Goal: Task Accomplishment & Management: Use online tool/utility

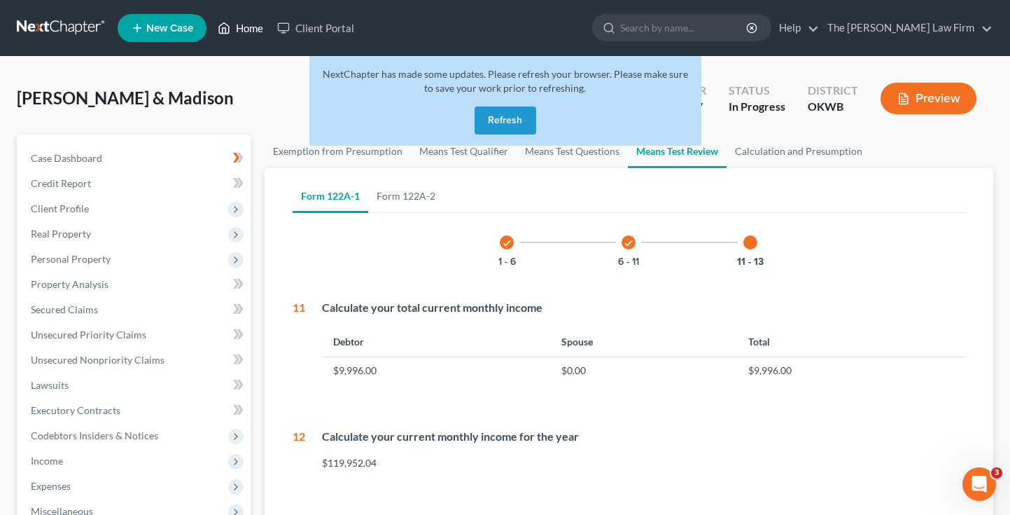
click at [239, 28] on link "Home" at bounding box center [241, 27] width 60 height 25
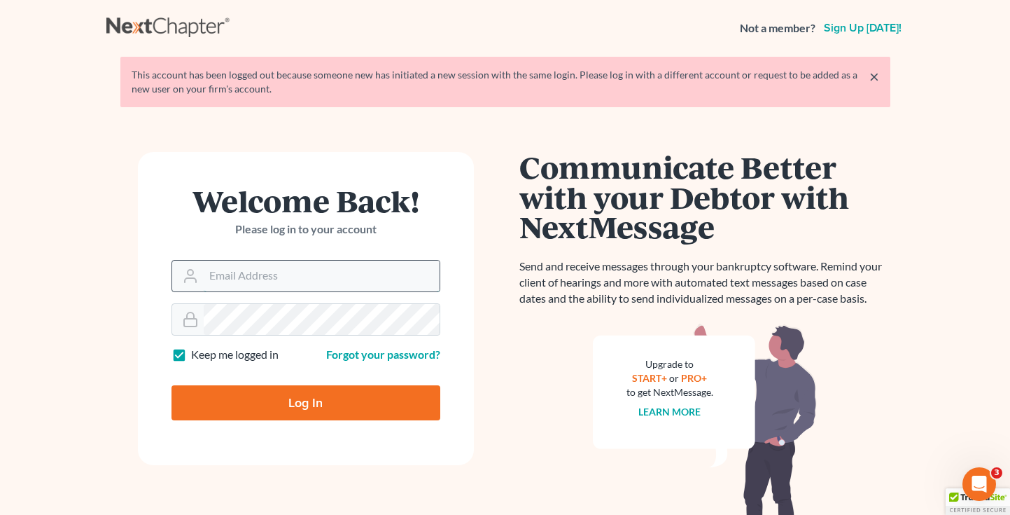
click at [262, 281] on input "Email Address" at bounding box center [322, 275] width 236 height 31
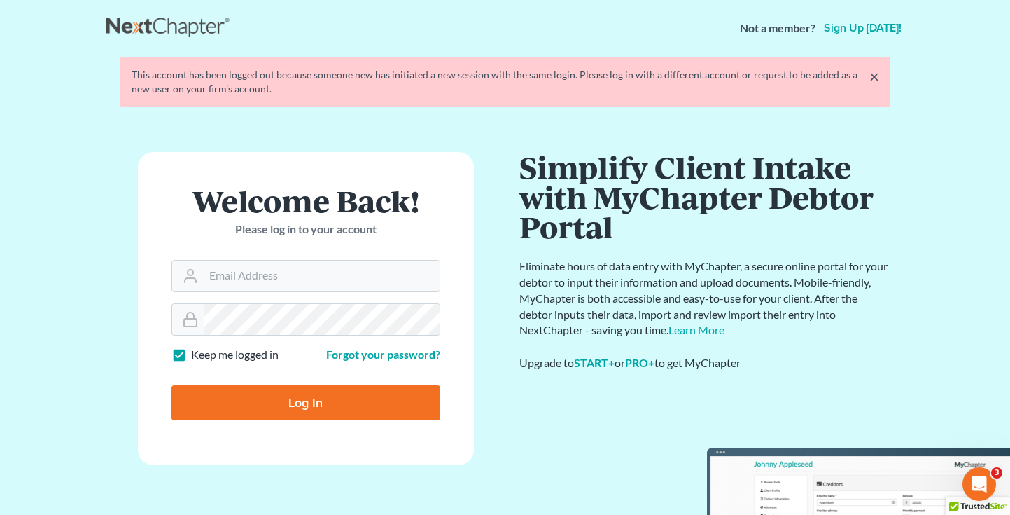
type input "[PERSON_NAME][EMAIL_ADDRESS][DOMAIN_NAME]"
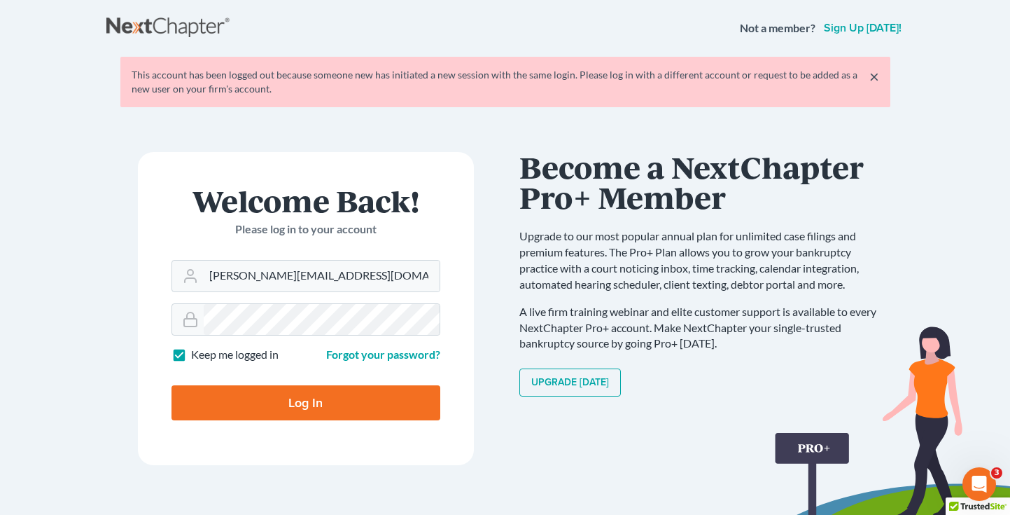
click at [328, 405] on input "Log In" at bounding box center [306, 402] width 269 height 35
type input "Thinking..."
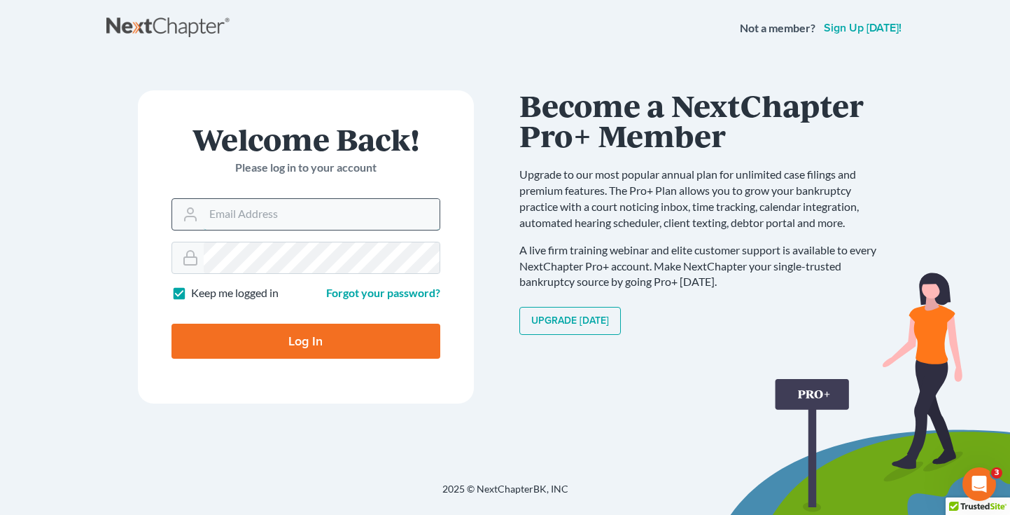
click at [235, 221] on input "Email Address" at bounding box center [322, 214] width 236 height 31
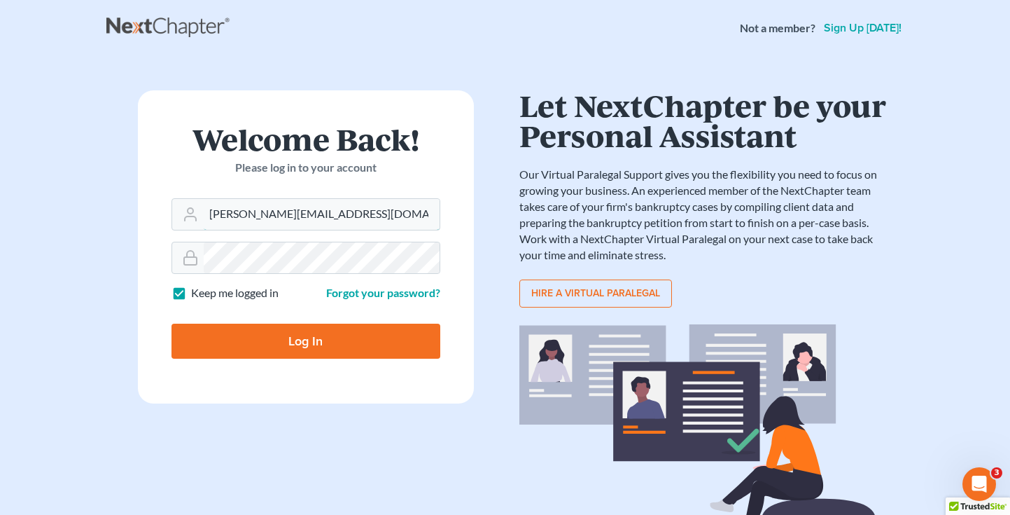
type input "[PERSON_NAME][EMAIL_ADDRESS][DOMAIN_NAME]"
click at [286, 340] on input "Log In" at bounding box center [306, 340] width 269 height 35
type input "Thinking..."
